Goal: Register for event/course

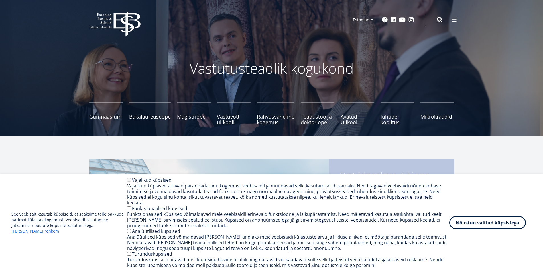
click at [509, 238] on div "See veebisait kasutab küpsiseid, et saaksime teile pakkuda parimat külastajakog…" at bounding box center [271, 222] width 520 height 91
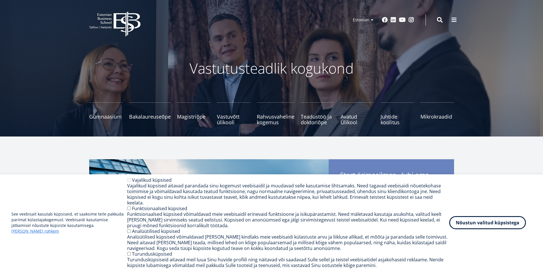
click at [499, 236] on div "See veebisait kasutab küpsiseid, et saaksime teile pakkuda parimat külastajakog…" at bounding box center [271, 222] width 520 height 91
click at [491, 228] on button "Nõustun valitud küpsistega" at bounding box center [487, 221] width 77 height 13
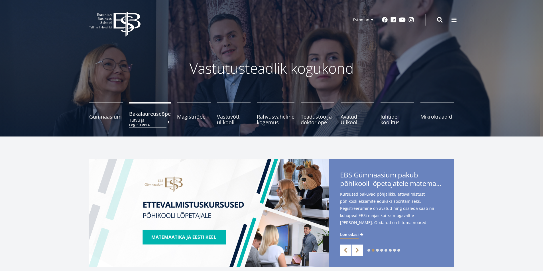
click at [158, 115] on span "Bakalaureuseõpe Tutvu ja registreeru" at bounding box center [150, 114] width 42 height 6
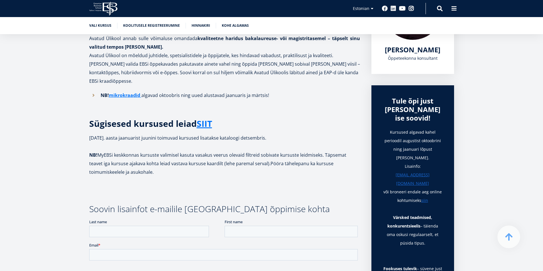
scroll to position [171, 0]
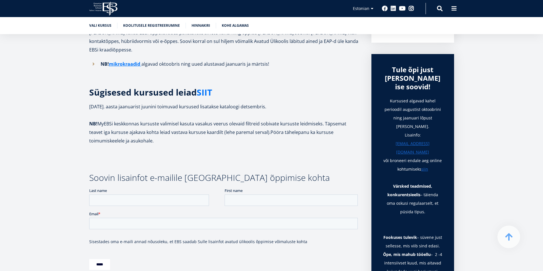
click at [203, 88] on link "SIIT" at bounding box center [204, 92] width 15 height 9
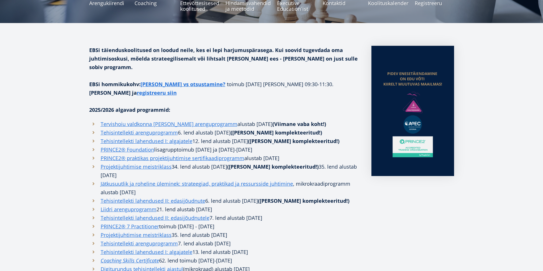
scroll to position [114, 0]
click at [146, 257] on em "Coaching Skills Certificate" at bounding box center [130, 260] width 58 height 7
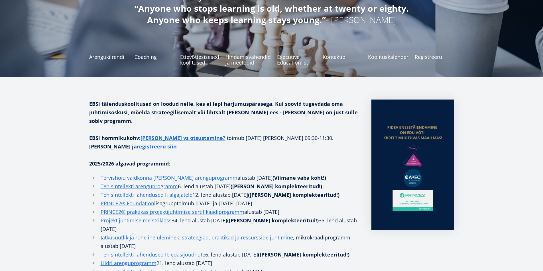
scroll to position [57, 0]
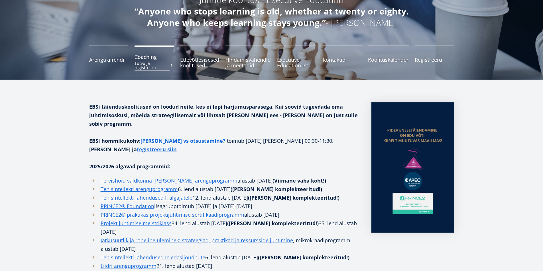
click at [170, 61] on small "Tutvu ja registreeru" at bounding box center [153, 65] width 39 height 9
